Goal: Task Accomplishment & Management: Manage account settings

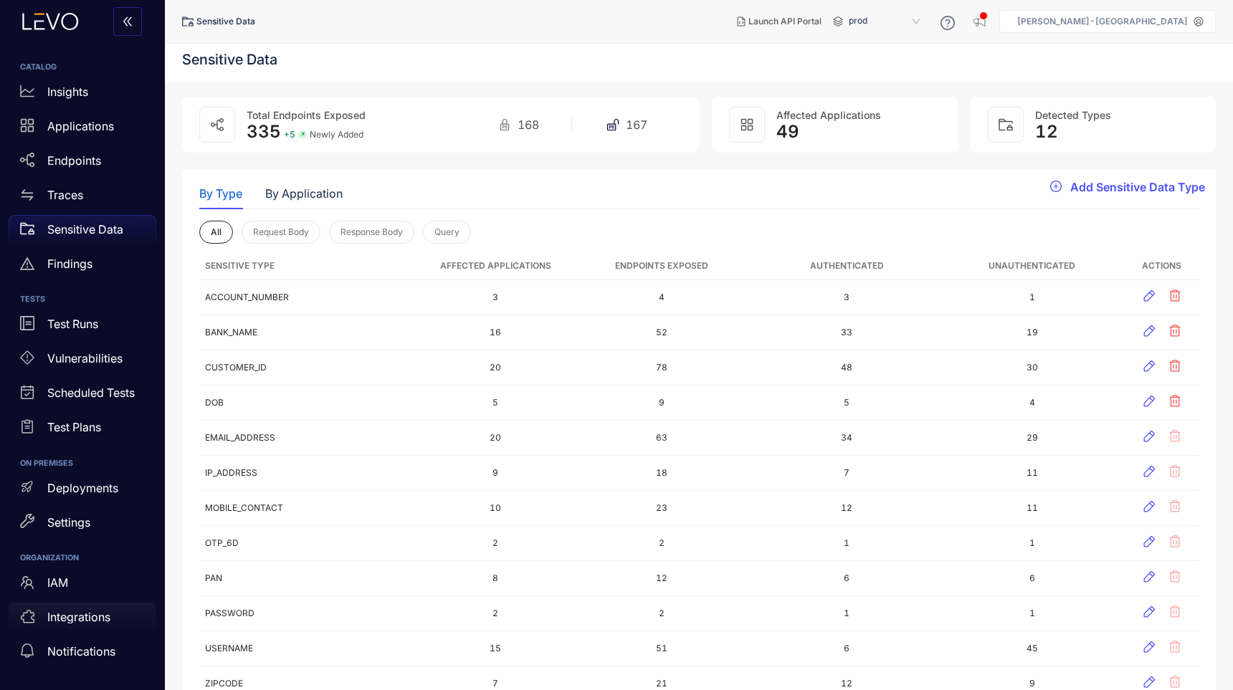
click at [75, 616] on p "Integrations" at bounding box center [78, 617] width 63 height 13
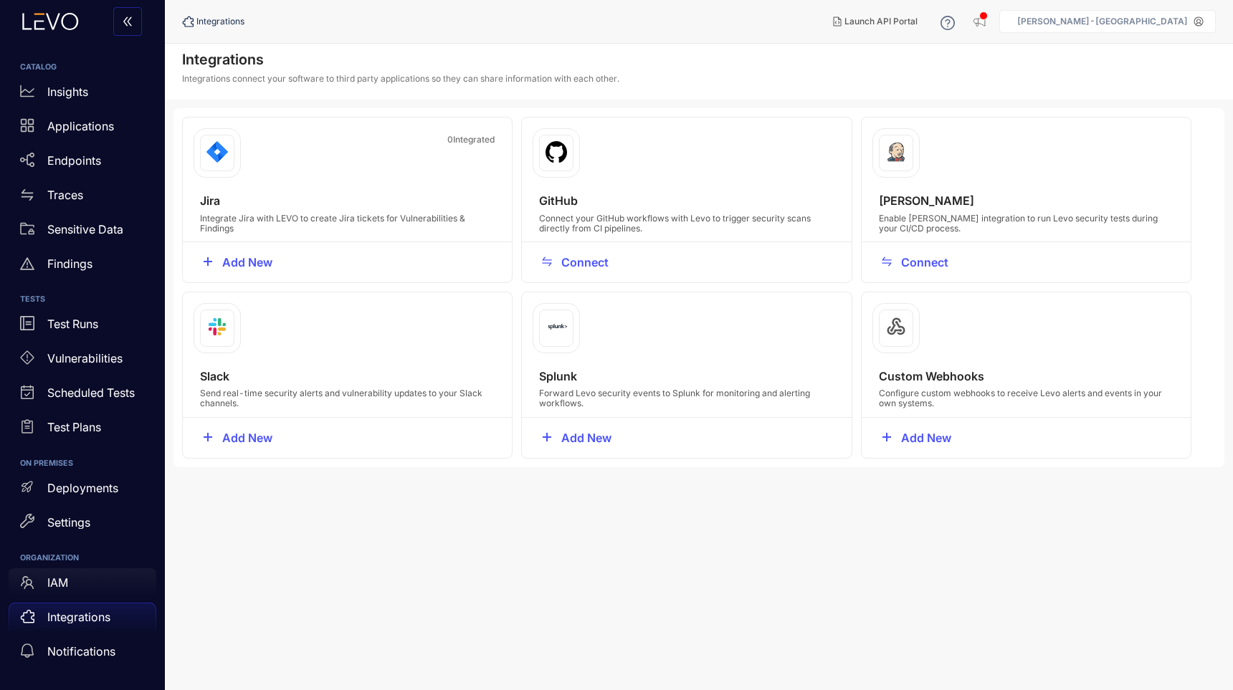
click at [68, 586] on p "IAM" at bounding box center [57, 582] width 21 height 13
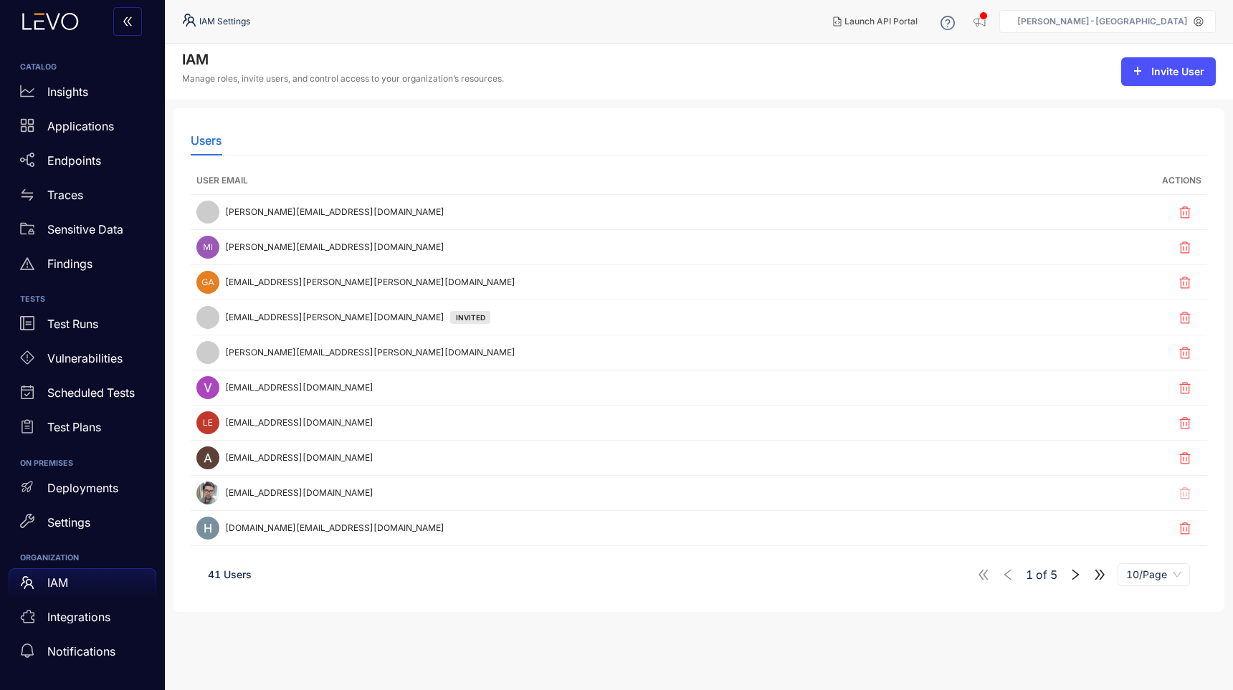
click at [1172, 32] on aside "AngelOne-India" at bounding box center [1107, 21] width 217 height 23
click at [1197, 27] on aside "AngelOne-India" at bounding box center [1107, 21] width 217 height 23
click at [1189, 18] on div "AngelOne-India" at bounding box center [1103, 21] width 182 height 10
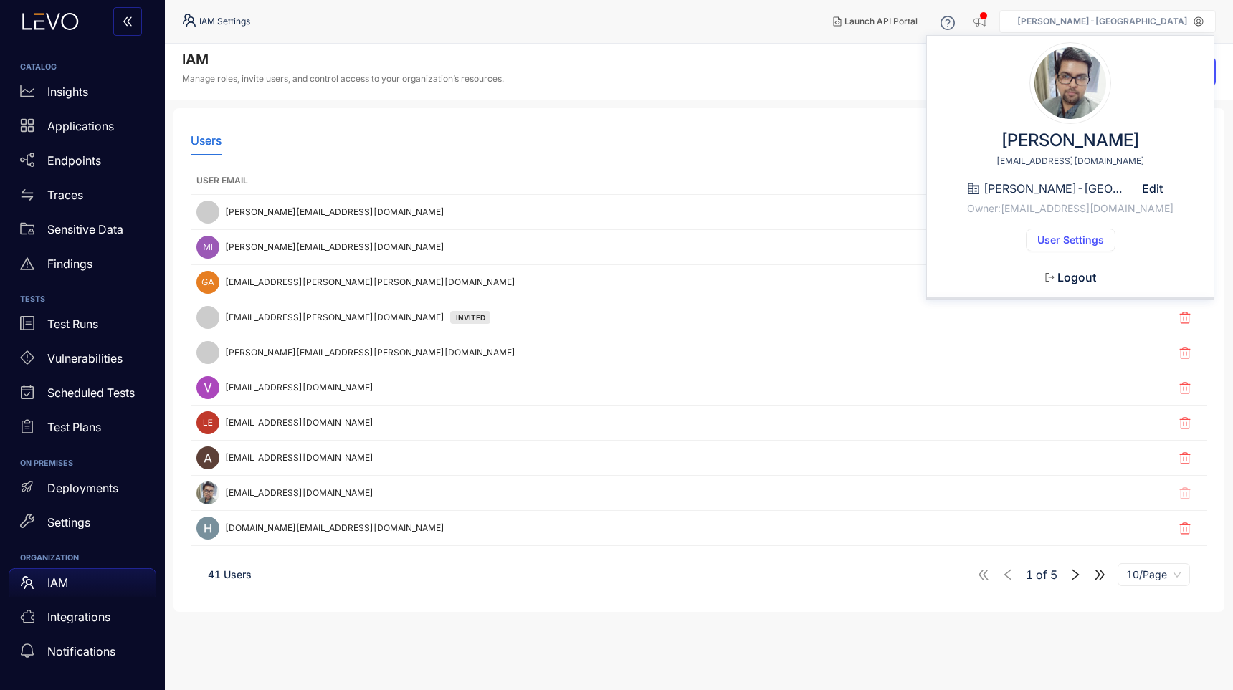
click at [1064, 242] on span "User Settings" at bounding box center [1070, 239] width 67 height 11
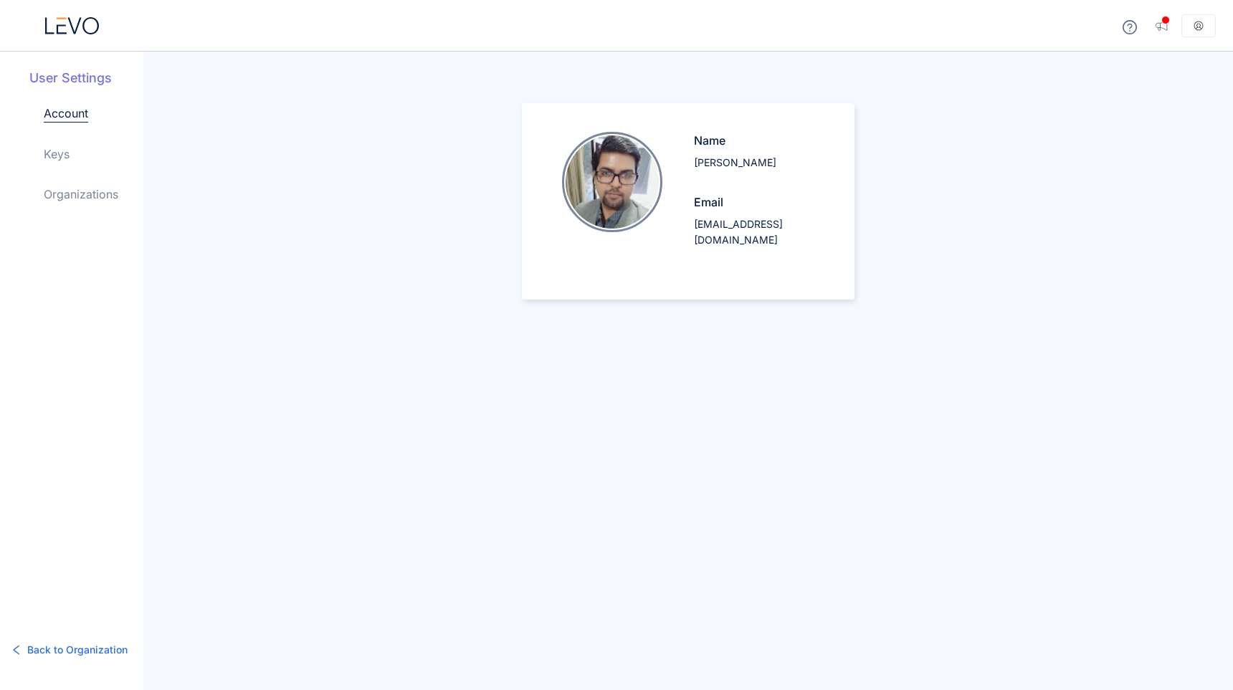
click at [66, 164] on div "Account Keys Organizations" at bounding box center [94, 165] width 100 height 121
click at [56, 159] on link "Keys" at bounding box center [57, 154] width 26 height 17
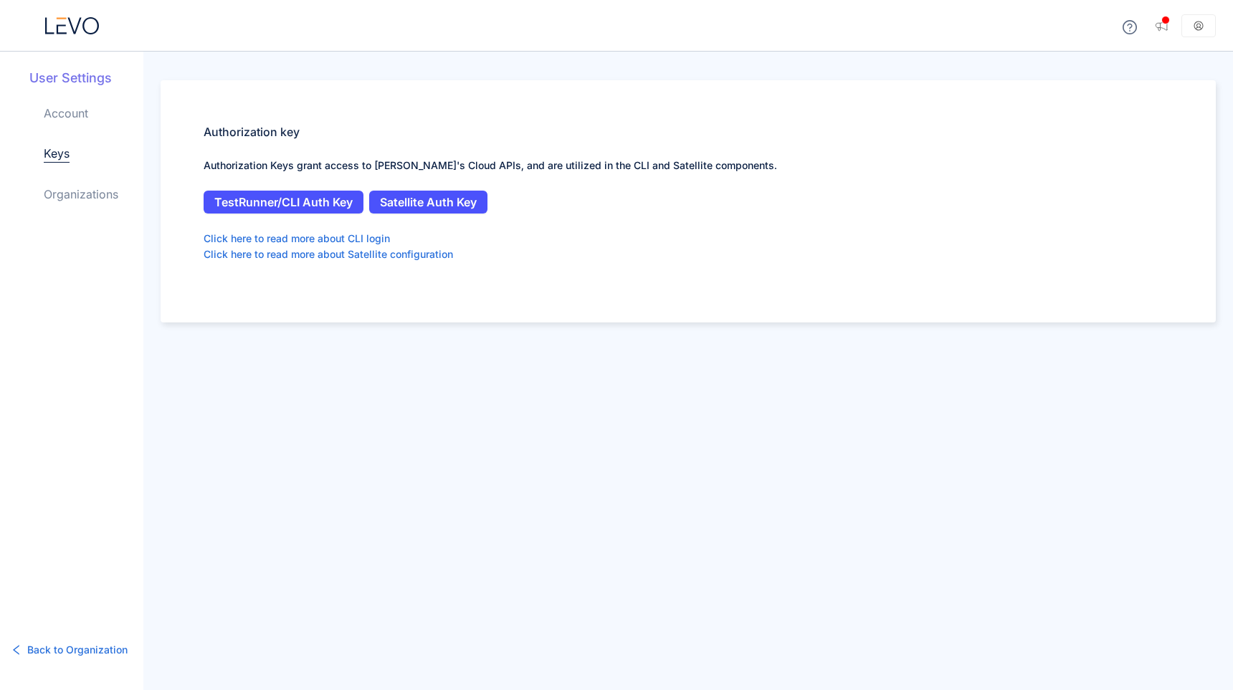
click at [59, 197] on link "Organizations" at bounding box center [81, 194] width 75 height 17
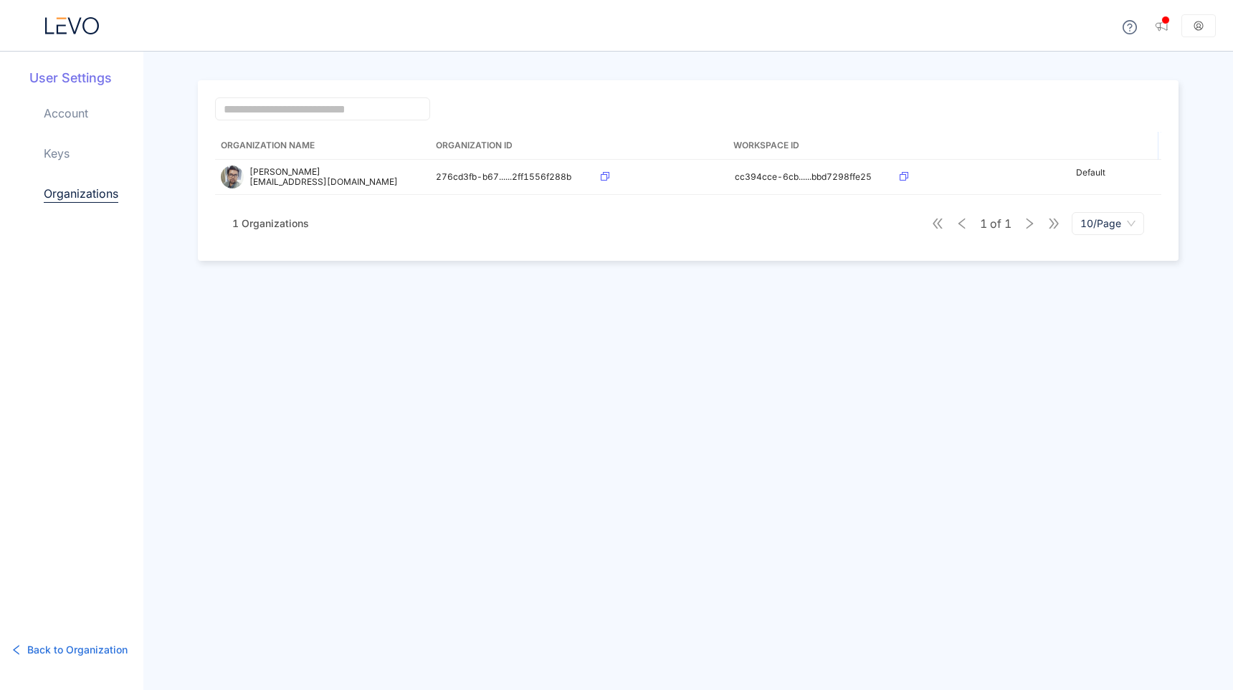
click at [60, 163] on div "Account Keys Organizations" at bounding box center [94, 165] width 100 height 121
click at [58, 147] on link "Keys" at bounding box center [57, 153] width 26 height 17
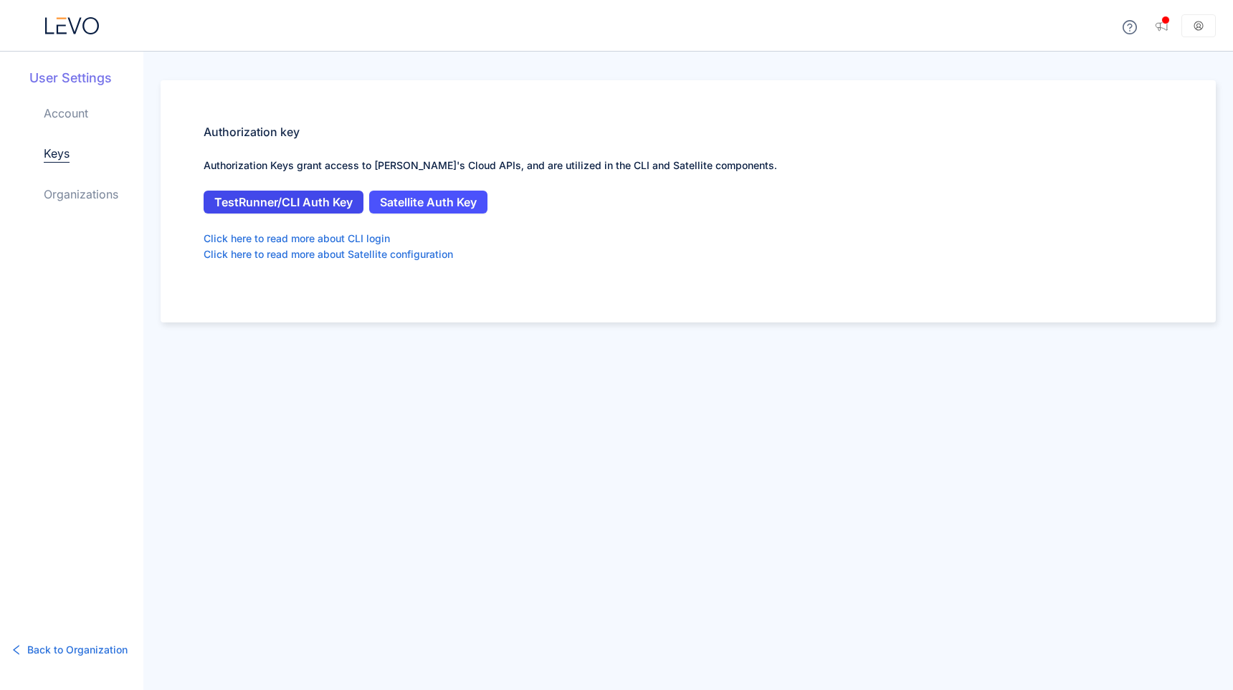
click at [273, 196] on span "TestRunner/CLI Auth Key" at bounding box center [283, 202] width 138 height 13
click at [414, 196] on span "Satellite Auth Key" at bounding box center [428, 202] width 97 height 13
click at [1194, 31] on aside at bounding box center [1198, 25] width 34 height 23
click at [1205, 24] on aside at bounding box center [1198, 25] width 34 height 23
click at [76, 196] on link "Organizations" at bounding box center [81, 194] width 75 height 17
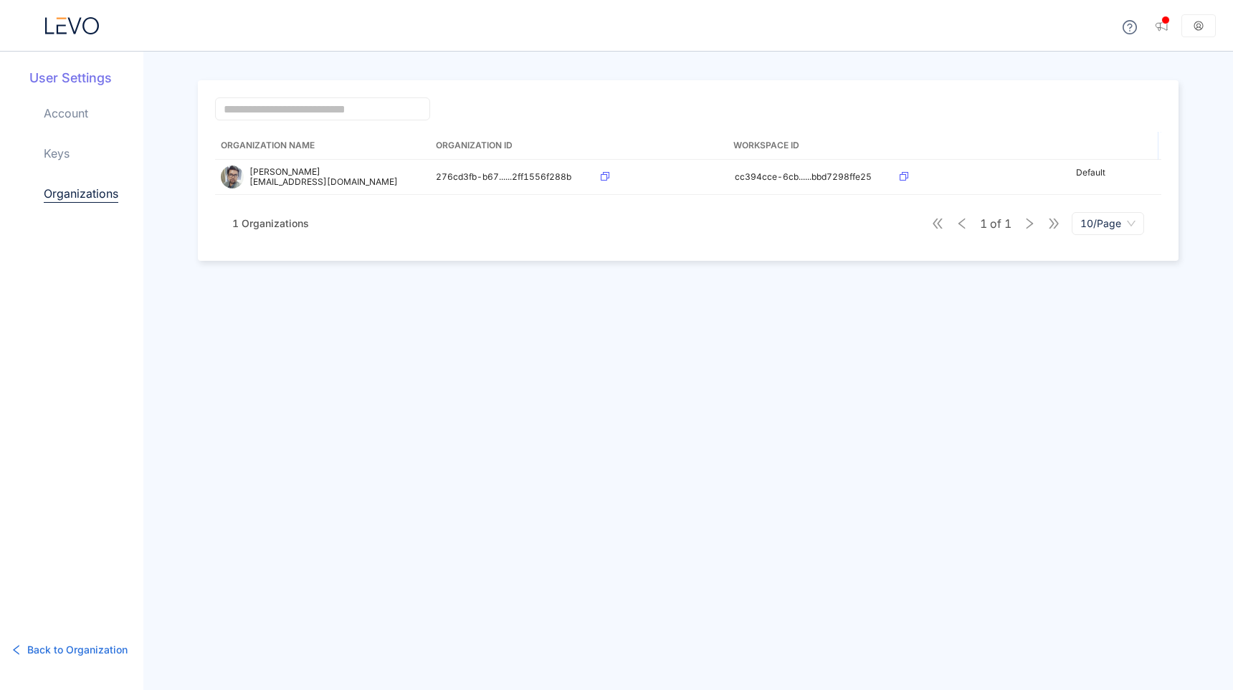
click at [52, 156] on link "Keys" at bounding box center [57, 153] width 26 height 17
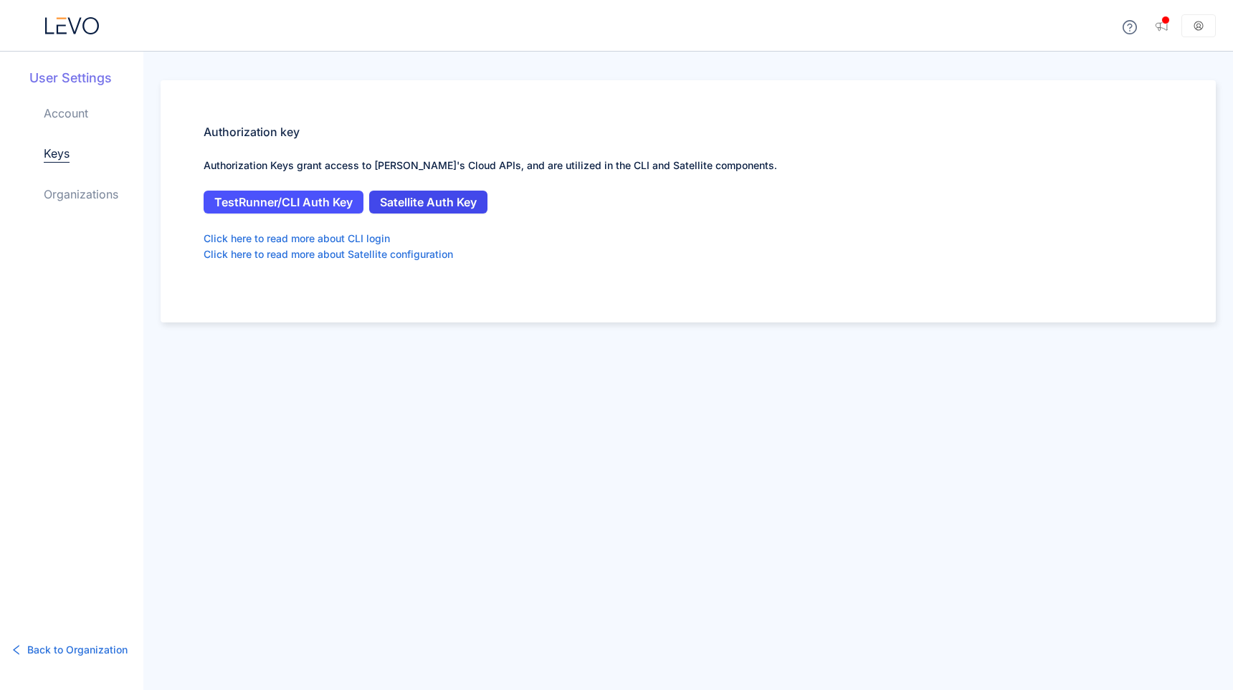
click at [429, 203] on span "Satellite Auth Key" at bounding box center [428, 202] width 97 height 13
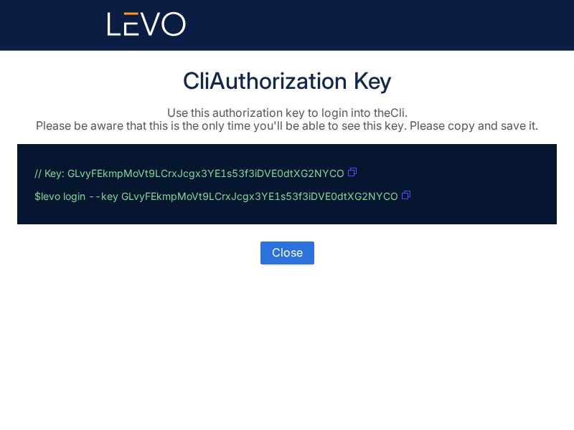
click at [353, 168] on icon "button" at bounding box center [352, 172] width 9 height 9
click at [290, 253] on span "Close" at bounding box center [287, 252] width 31 height 13
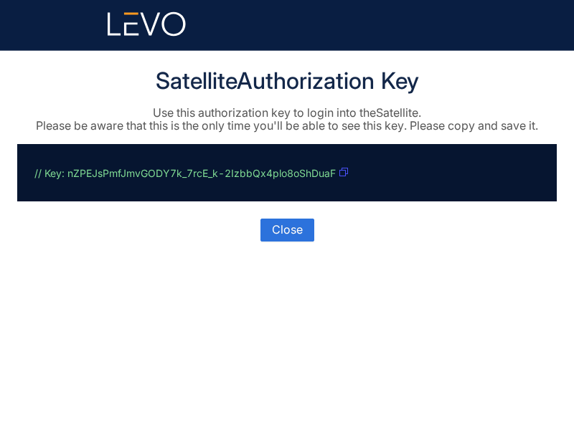
click at [345, 171] on icon "button" at bounding box center [343, 172] width 9 height 9
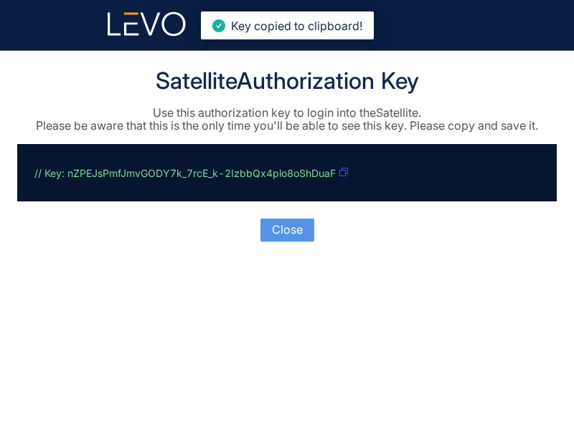
click at [292, 233] on span "Close" at bounding box center [287, 229] width 31 height 13
